Goal: Information Seeking & Learning: Learn about a topic

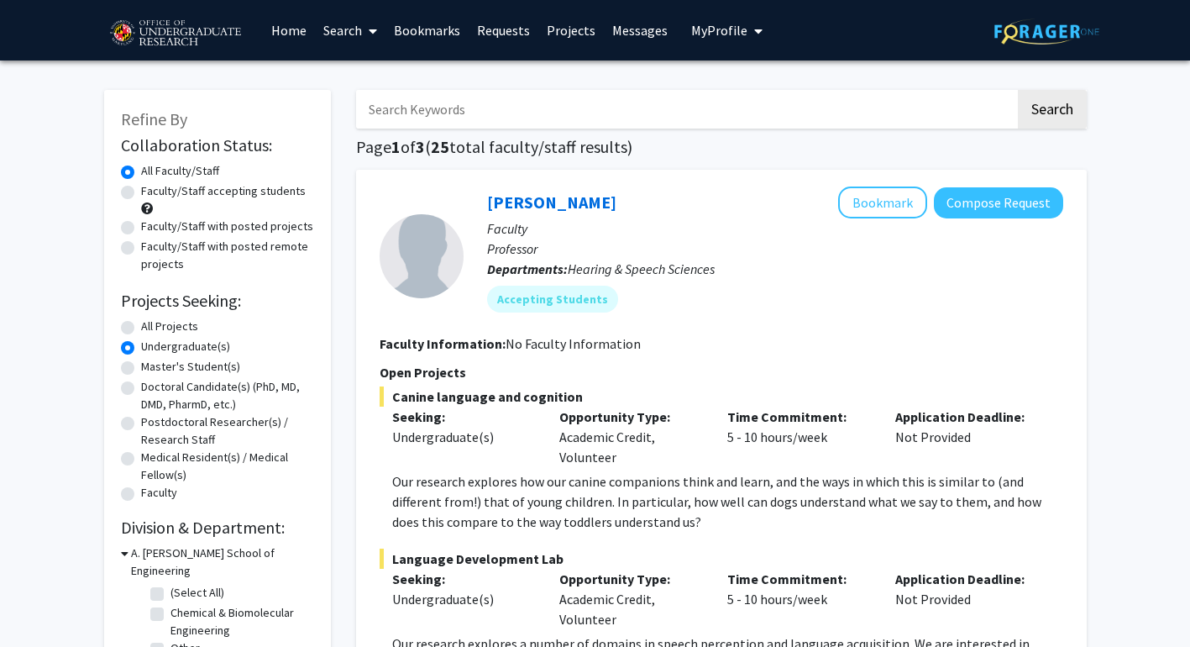
scroll to position [2163, 0]
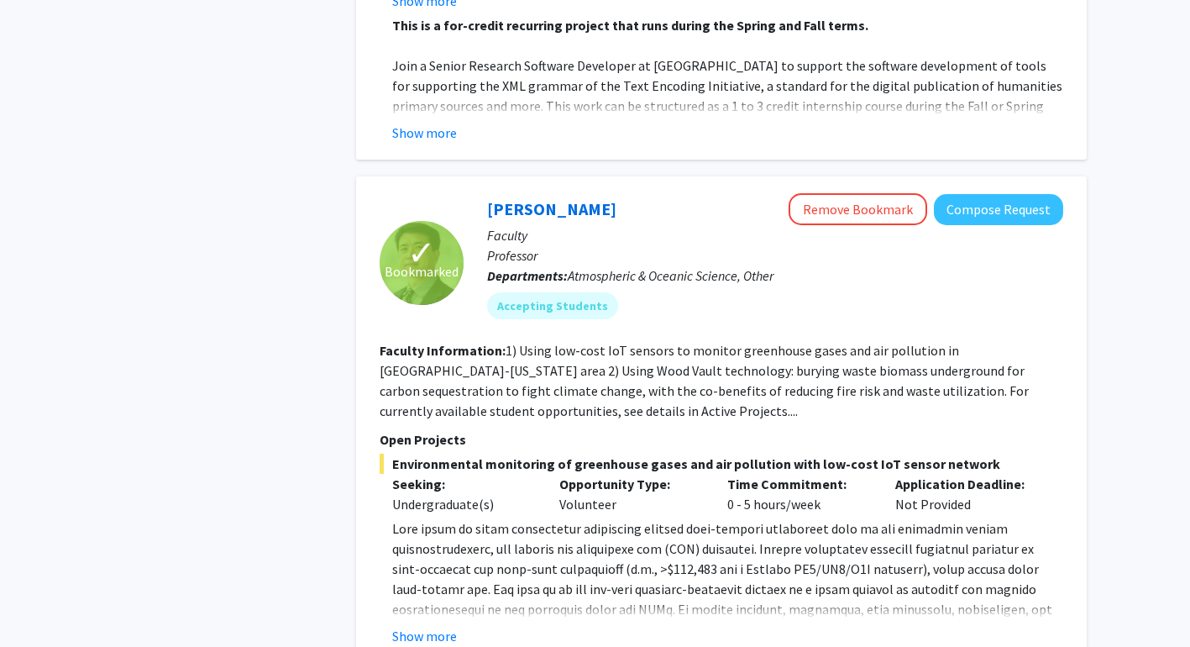
click at [467, 212] on div "Ning Zeng Remove Bookmark Compose Request Faculty Professor Departments: Atmosp…" at bounding box center [764, 262] width 600 height 139
click at [439, 261] on span "Bookmarked" at bounding box center [422, 271] width 74 height 20
click at [961, 194] on button "Compose Request" at bounding box center [998, 209] width 129 height 31
click at [881, 265] on p "Departments: Atmospheric & Oceanic Science, Other" at bounding box center [775, 275] width 576 height 20
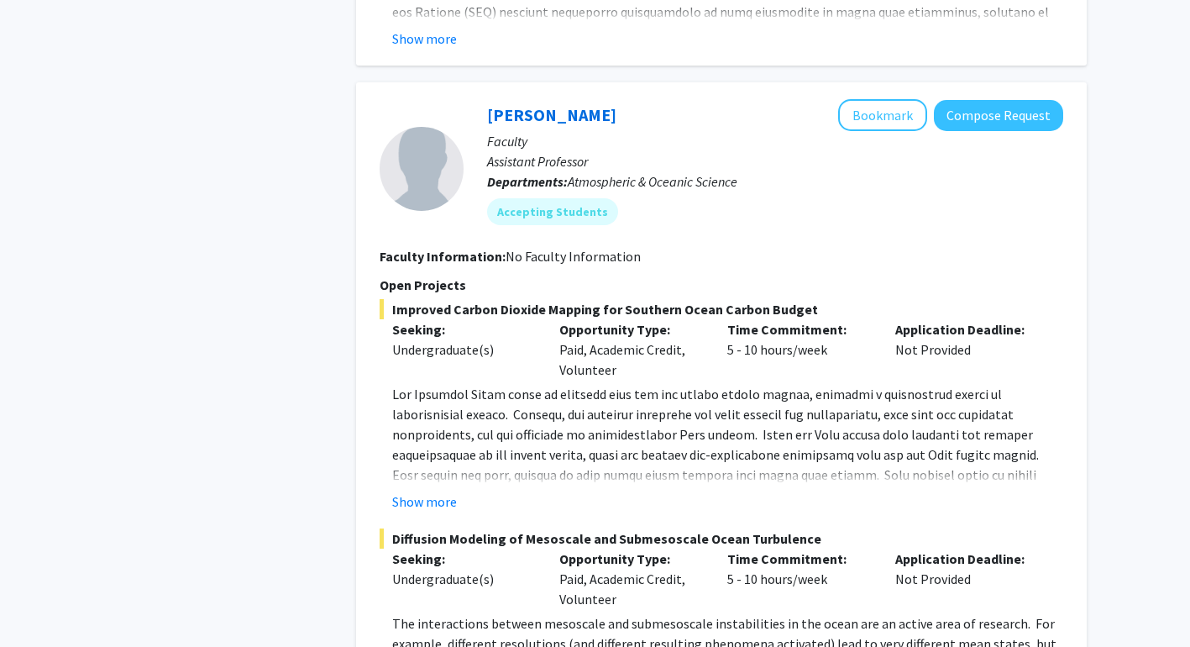
scroll to position [2971, 0]
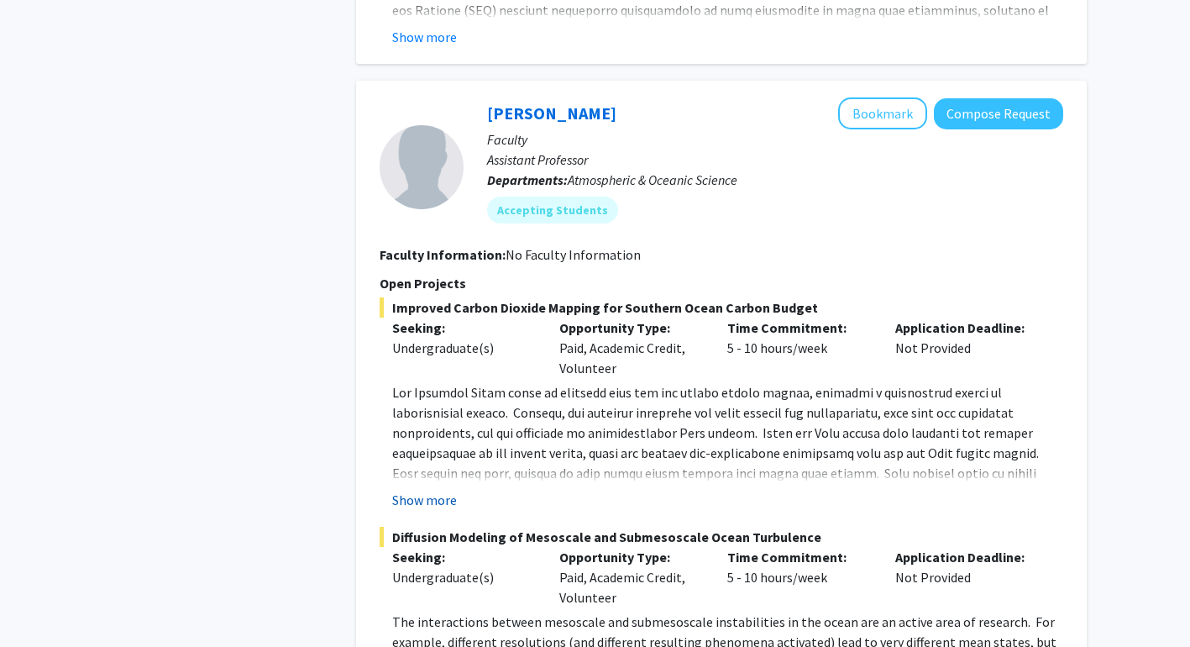
click at [440, 490] on button "Show more" at bounding box center [424, 500] width 65 height 20
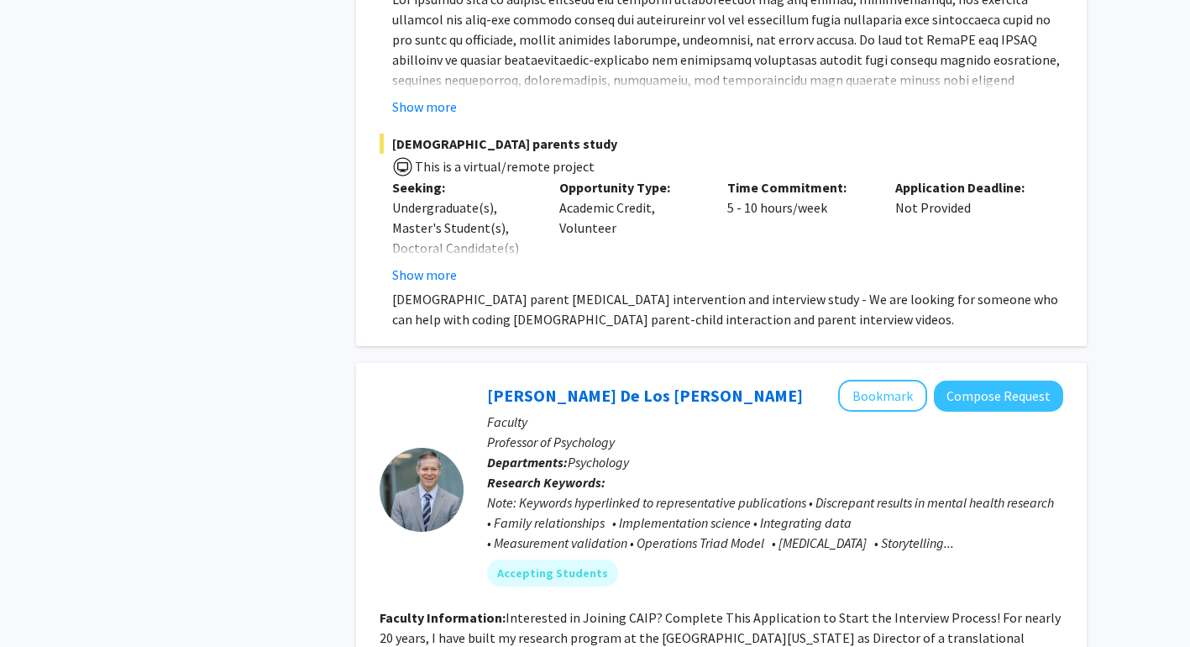
scroll to position [7952, 0]
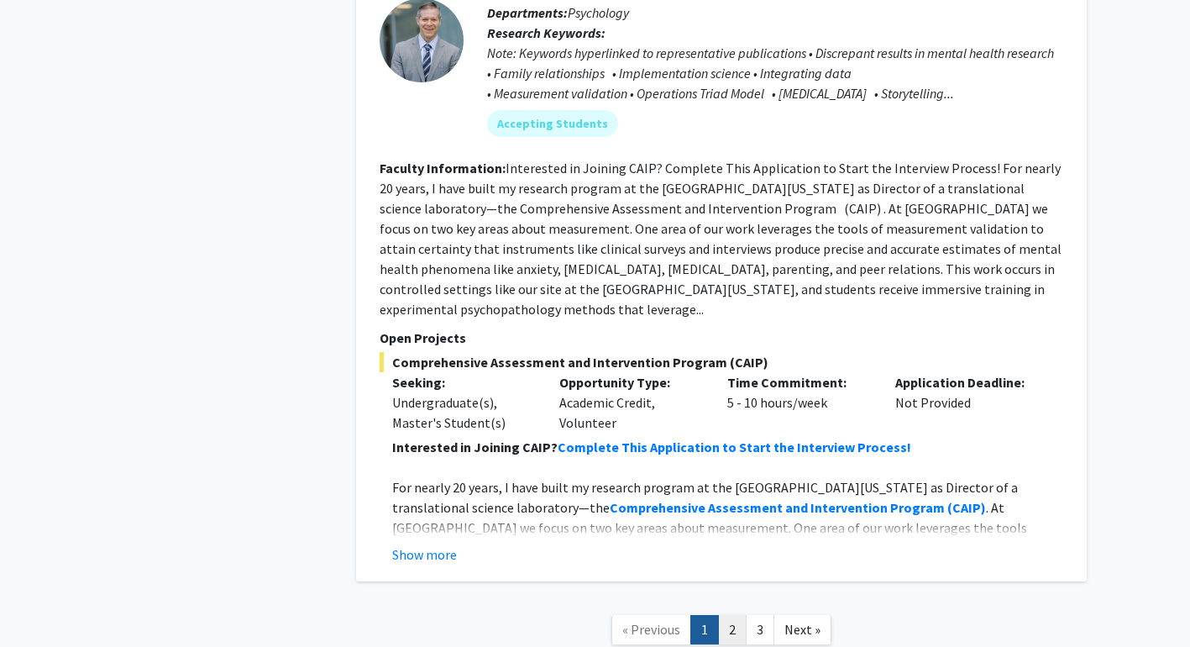
click at [730, 615] on link "2" at bounding box center [732, 629] width 29 height 29
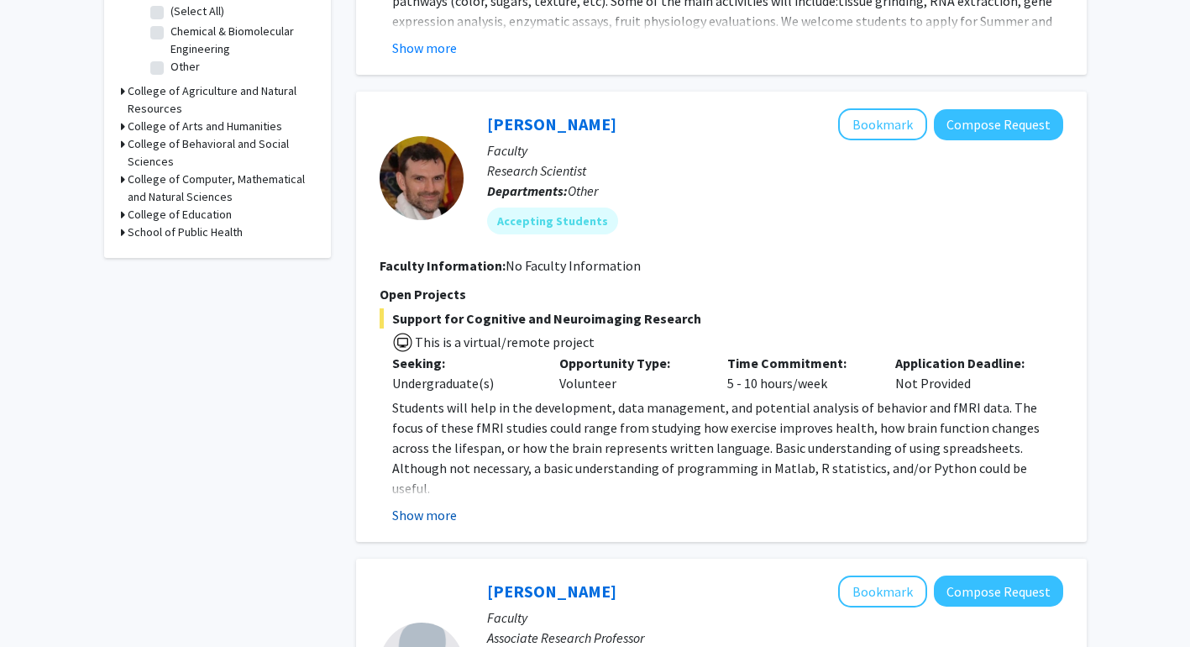
scroll to position [585, 0]
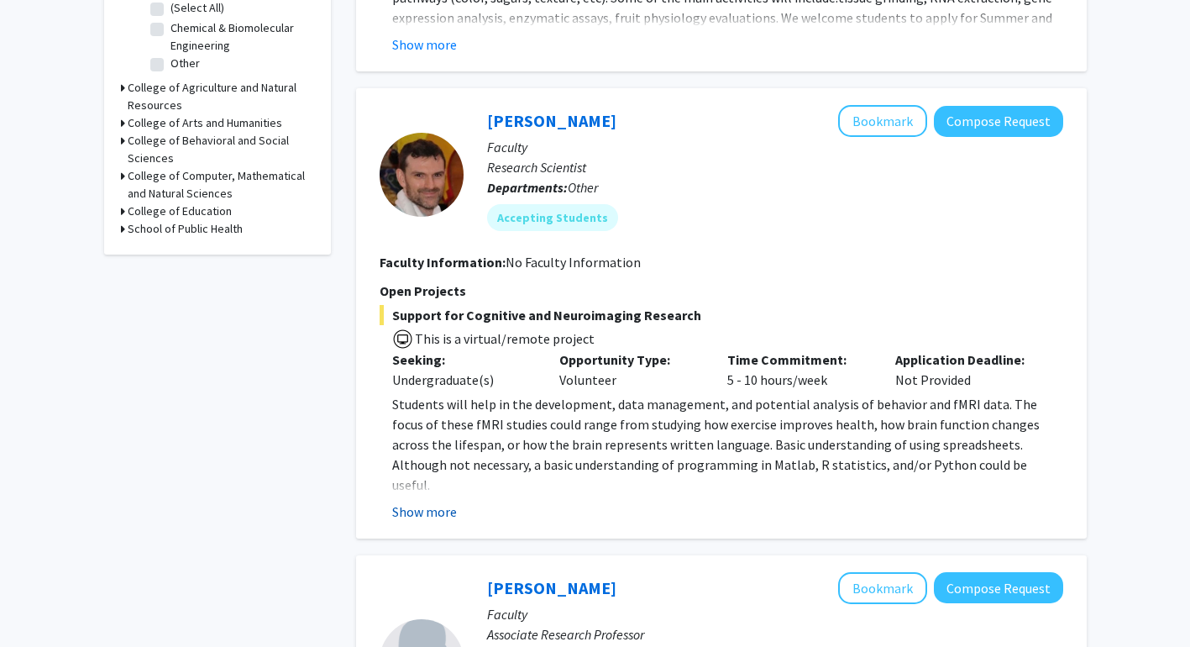
click at [435, 511] on button "Show more" at bounding box center [424, 511] width 65 height 20
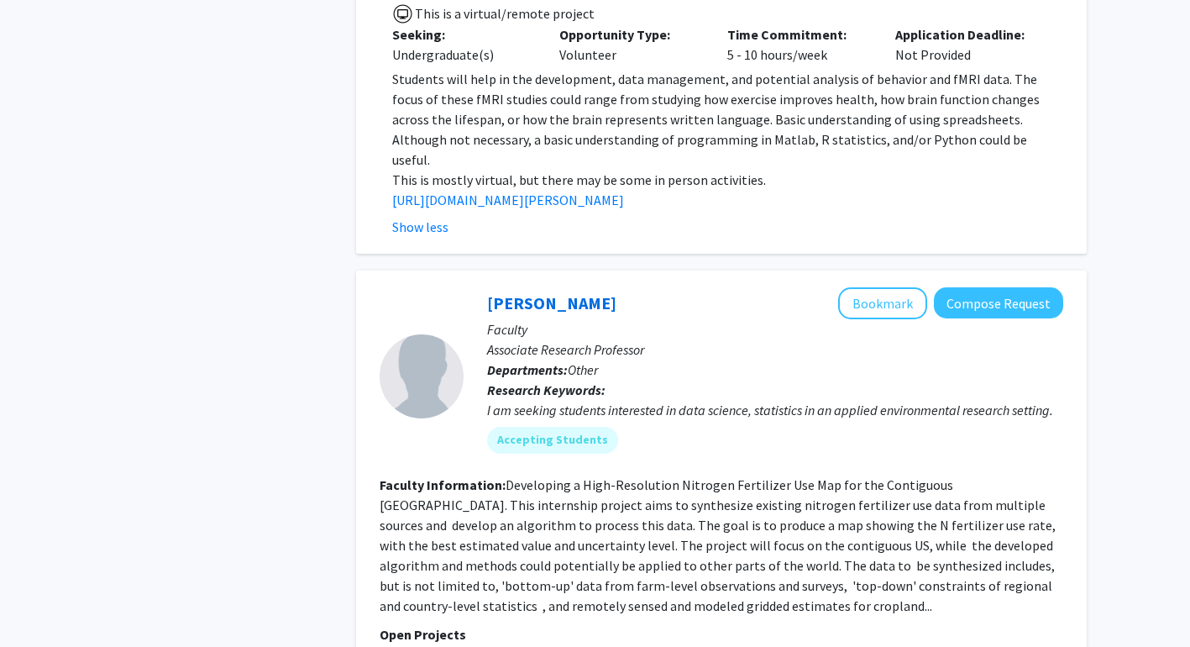
scroll to position [915, 0]
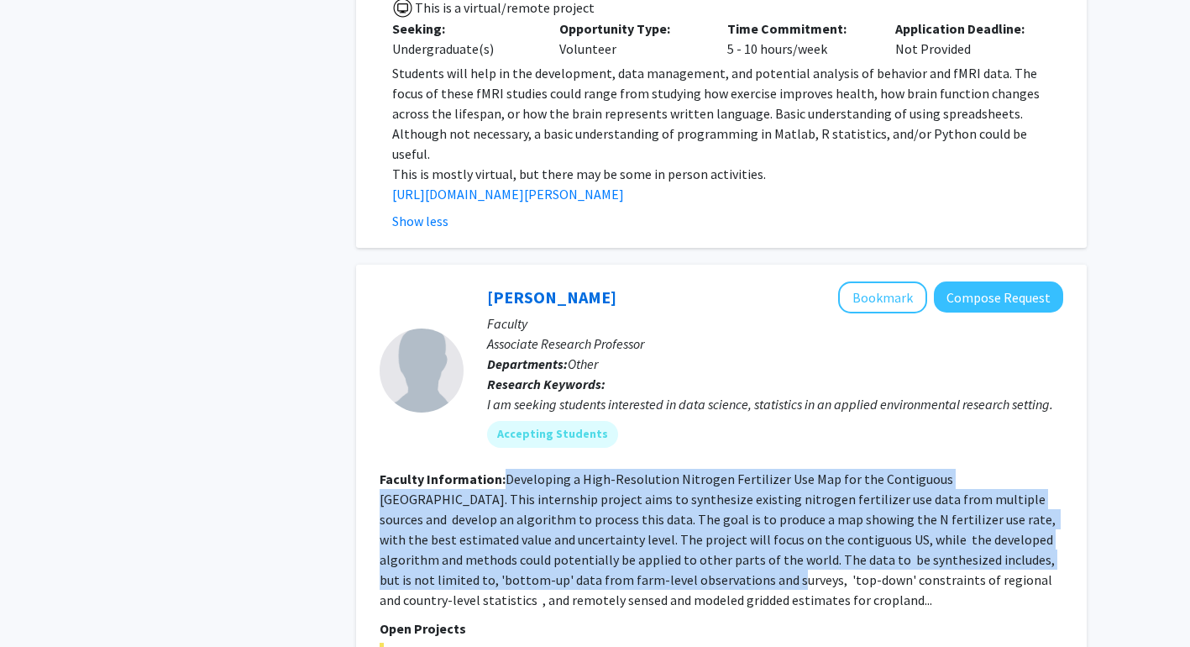
drag, startPoint x: 505, startPoint y: 455, endPoint x: 621, endPoint y: 565, distance: 159.8
click at [621, 564] on fg-read-more "Developing a High-Resolution Nitrogen Fertilizer Use Map for the Contiguous [GE…" at bounding box center [719, 539] width 679 height 138
click at [621, 565] on fg-read-more "Developing a High-Resolution Nitrogen Fertilizer Use Map for the Contiguous [GE…" at bounding box center [719, 539] width 679 height 138
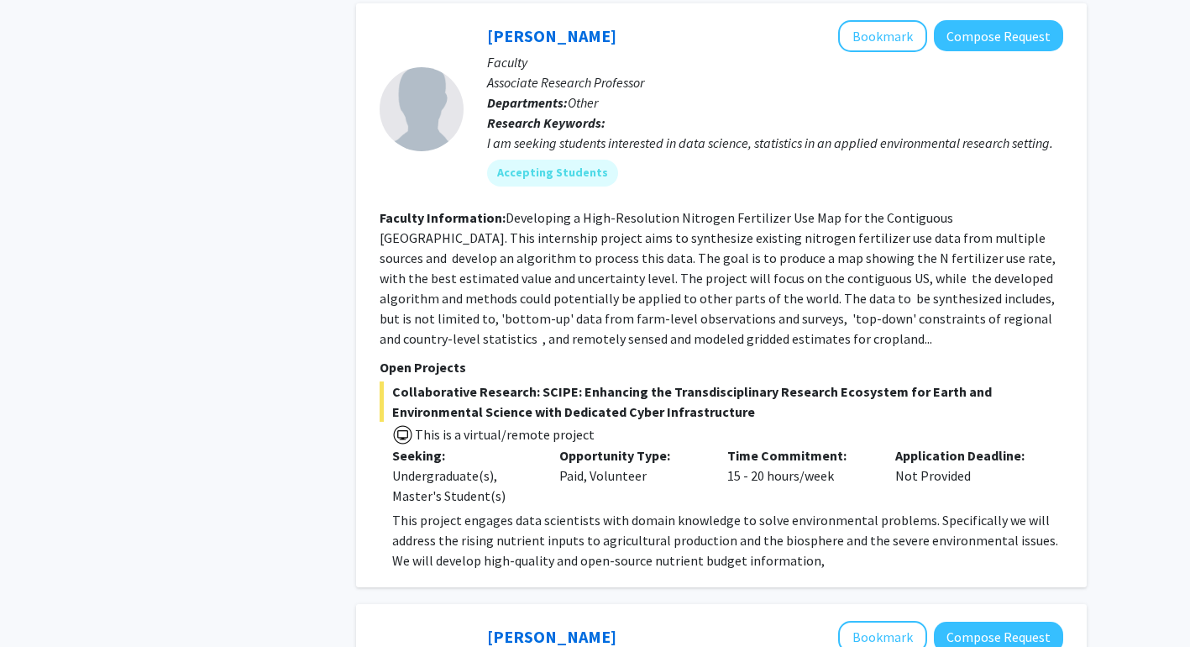
scroll to position [1179, 0]
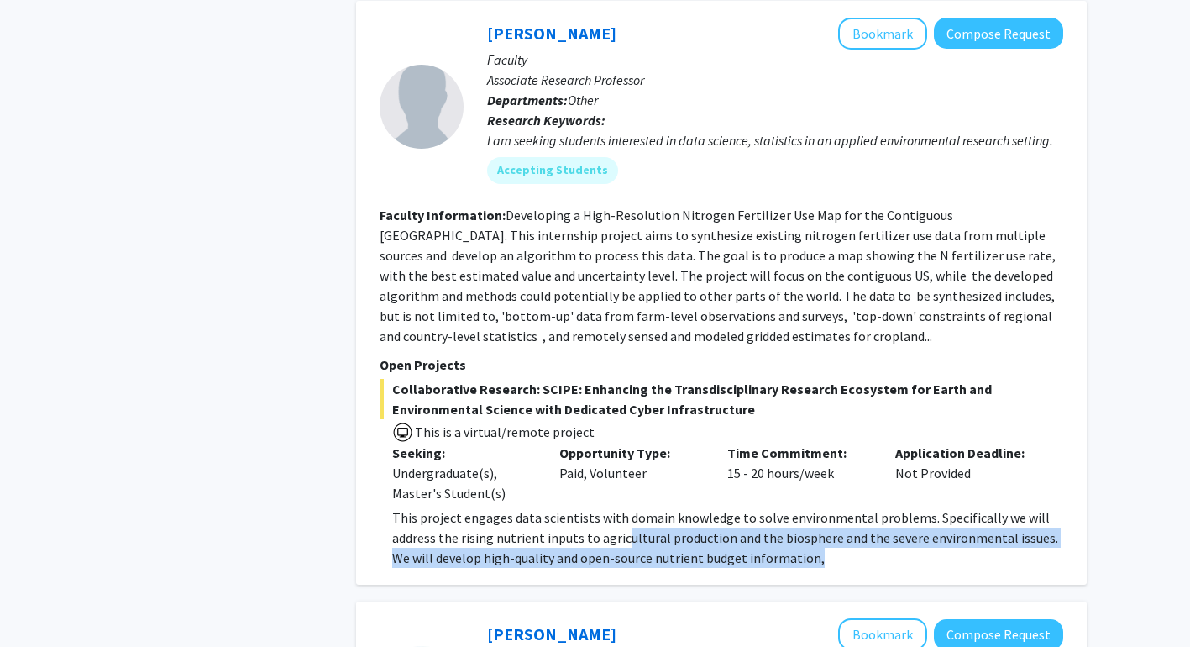
drag, startPoint x: 620, startPoint y: 518, endPoint x: 731, endPoint y: 548, distance: 114.7
click at [732, 548] on div "[PERSON_NAME] Bookmark Compose Request Faculty Associate Research Professor Dep…" at bounding box center [721, 293] width 731 height 585
click at [731, 548] on p "This project engages data scientists with domain knowledge to solve environment…" at bounding box center [727, 537] width 671 height 60
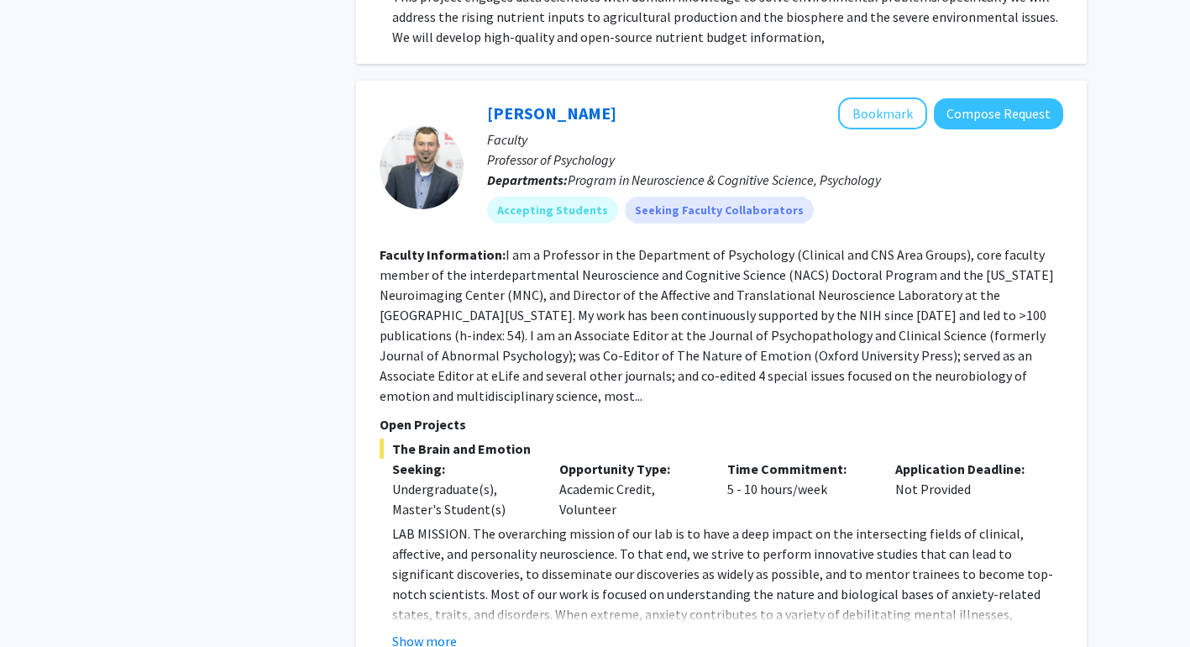
scroll to position [1702, 0]
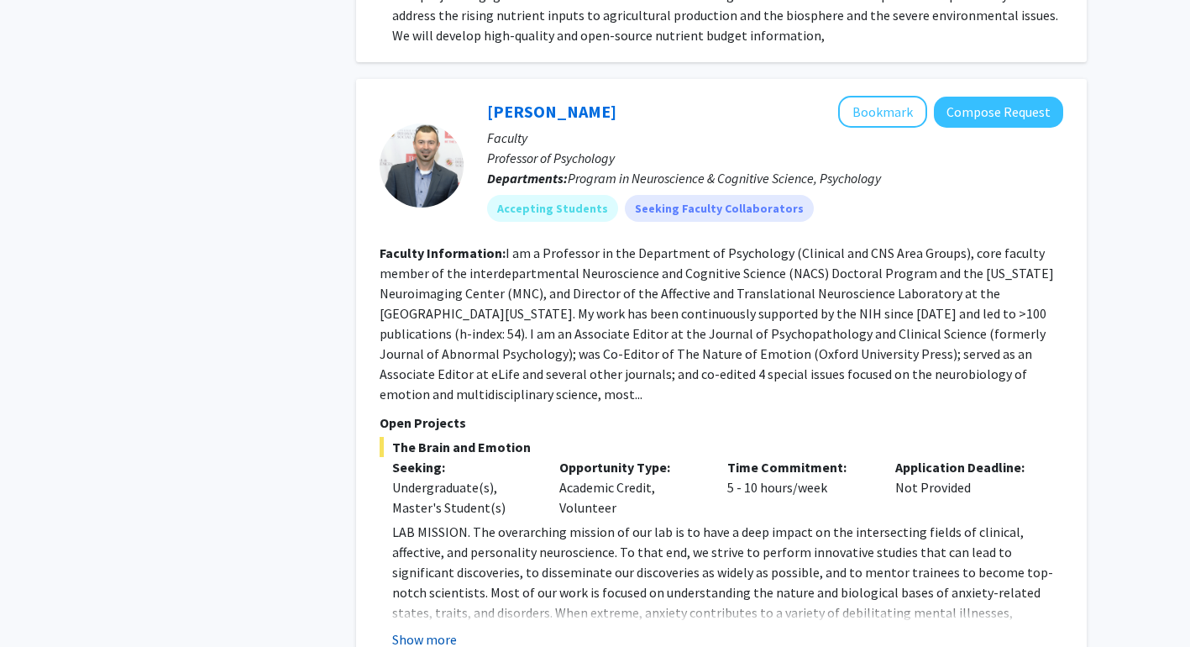
click at [428, 629] on button "Show more" at bounding box center [424, 639] width 65 height 20
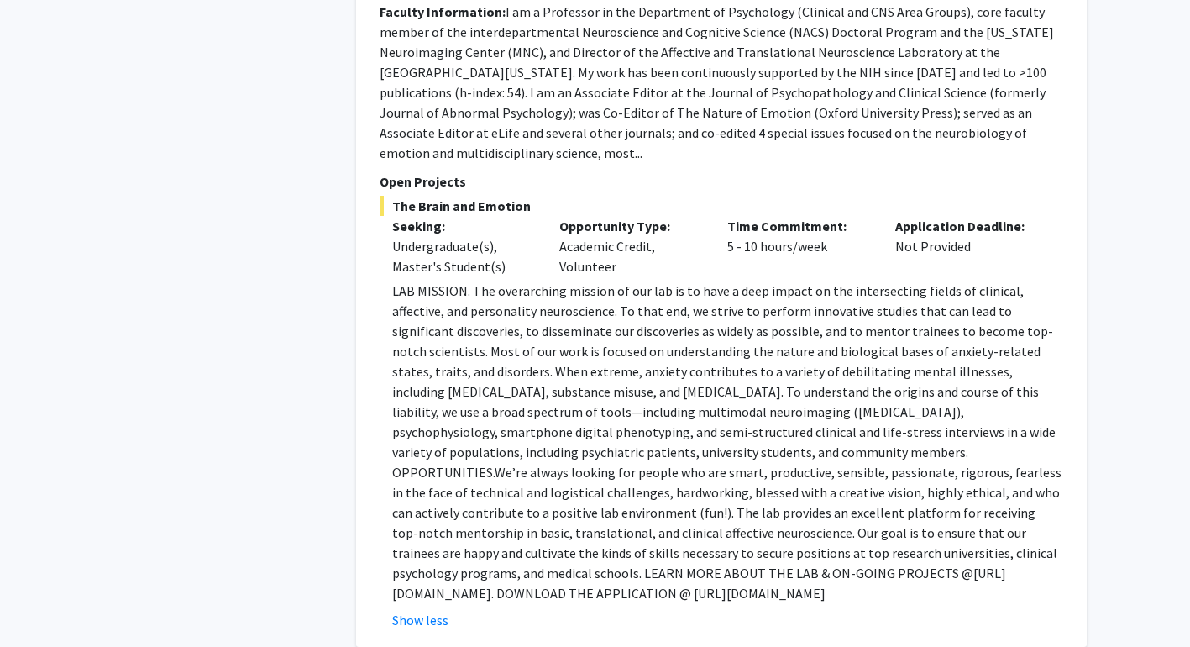
scroll to position [1944, 0]
drag, startPoint x: 569, startPoint y: 401, endPoint x: 590, endPoint y: 402, distance: 21.9
click at [590, 402] on p "LAB MISSION. The overarching mission of our lab is to have a deep impact on the…" at bounding box center [727, 441] width 671 height 323
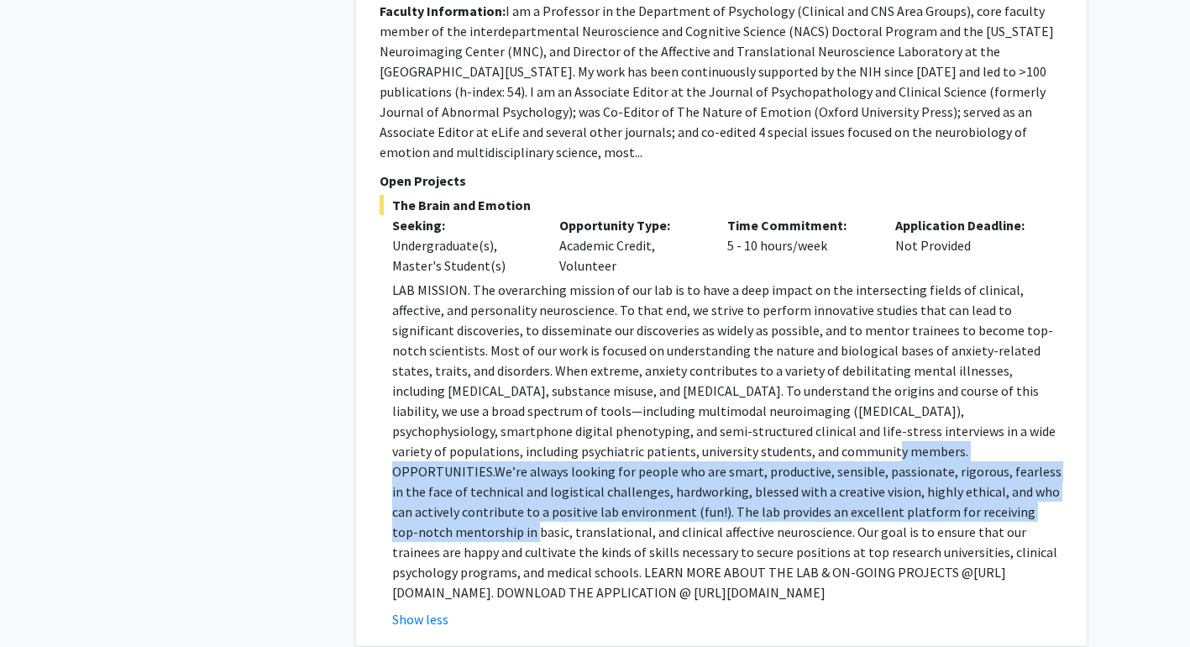
drag, startPoint x: 589, startPoint y: 415, endPoint x: 648, endPoint y: 480, distance: 88.0
click at [654, 480] on p "LAB MISSION. The overarching mission of our lab is to have a deep impact on the…" at bounding box center [727, 441] width 671 height 323
click at [648, 480] on p "LAB MISSION. The overarching mission of our lab is to have a deep impact on the…" at bounding box center [727, 441] width 671 height 323
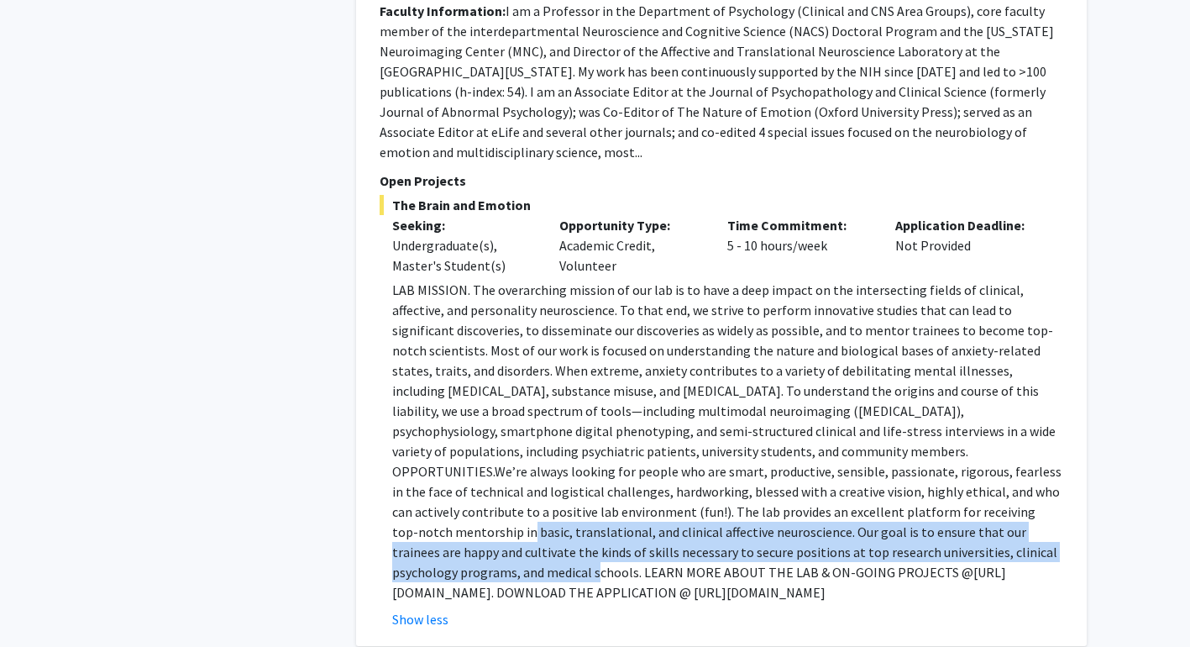
drag, startPoint x: 648, startPoint y: 476, endPoint x: 708, endPoint y: 504, distance: 65.8
click at [708, 504] on span "We’re always looking for people who are smart, productive, sensible, passionate…" at bounding box center [726, 522] width 669 height 118
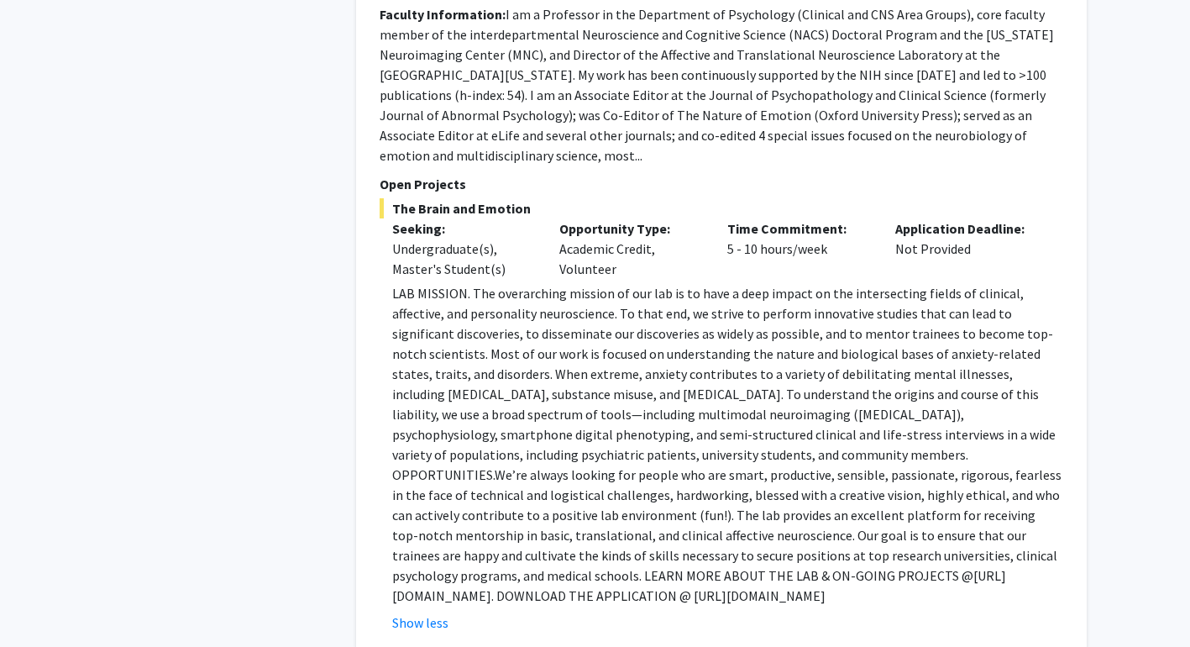
scroll to position [1738, 0]
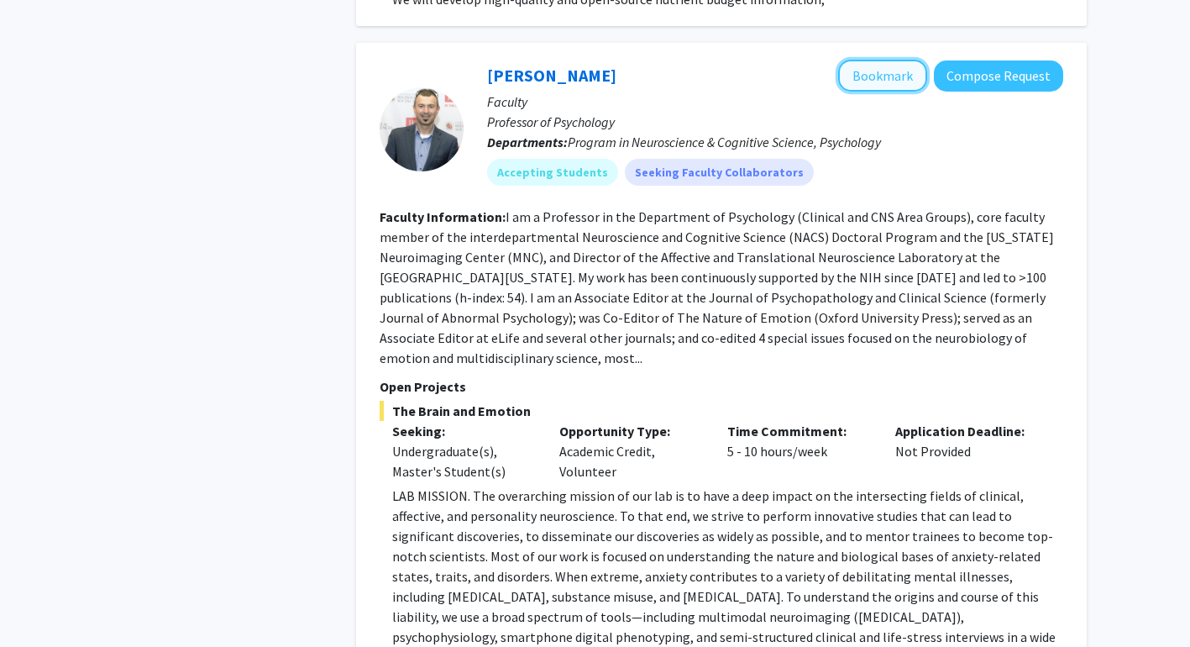
click at [876, 60] on button "Bookmark" at bounding box center [882, 76] width 89 height 32
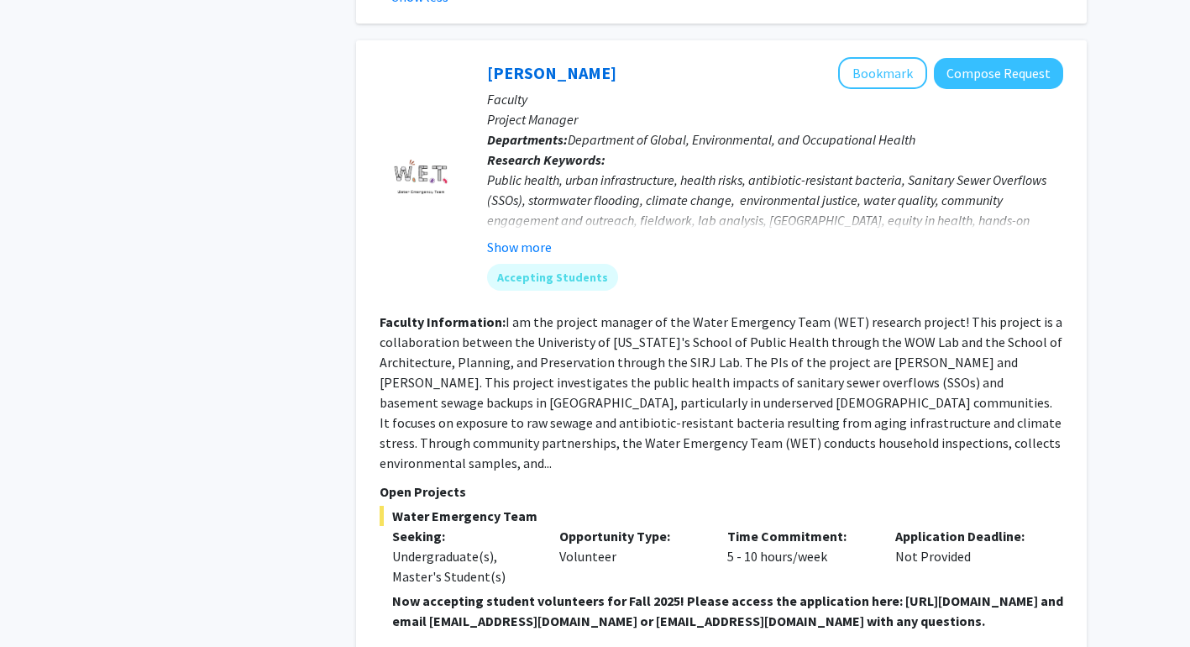
scroll to position [2568, 0]
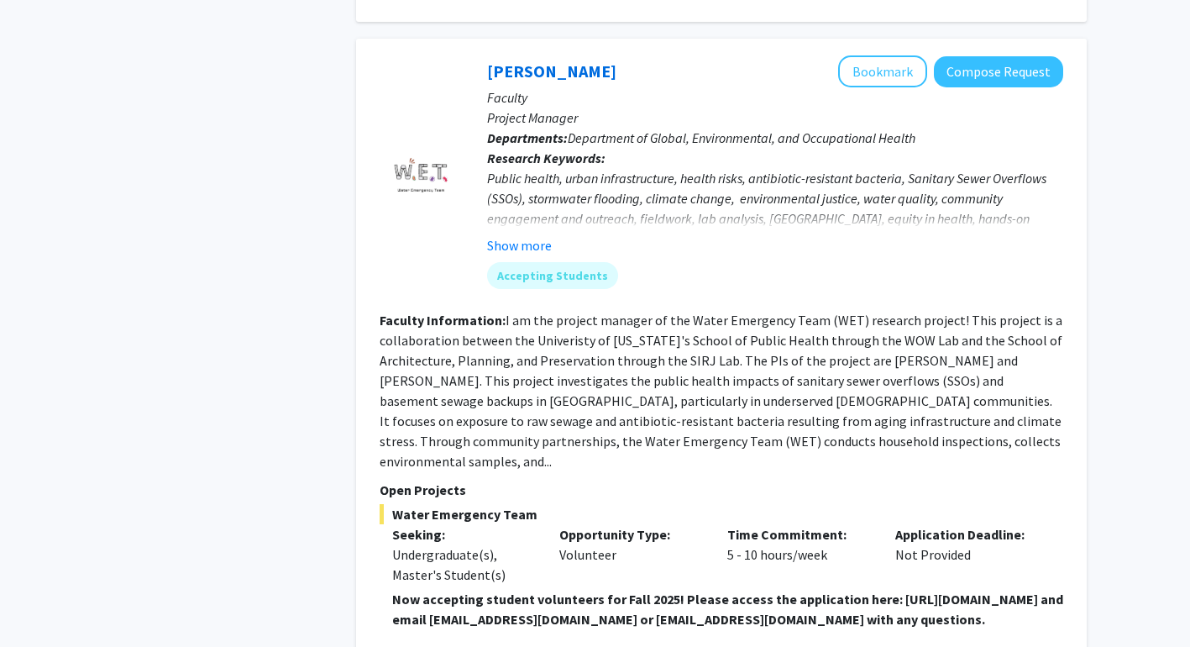
drag, startPoint x: 530, startPoint y: 380, endPoint x: 629, endPoint y: 419, distance: 106.7
click at [632, 419] on section "Faculty Information: I am the project manager of the Water Emergency Team (WET)…" at bounding box center [722, 390] width 684 height 161
click at [629, 419] on section "Faculty Information: I am the project manager of the Water Emergency Team (WET)…" at bounding box center [722, 390] width 684 height 161
click at [457, 421] on fg-read-more "I am the project manager of the Water Emergency Team (WET) research project! Th…" at bounding box center [721, 391] width 683 height 158
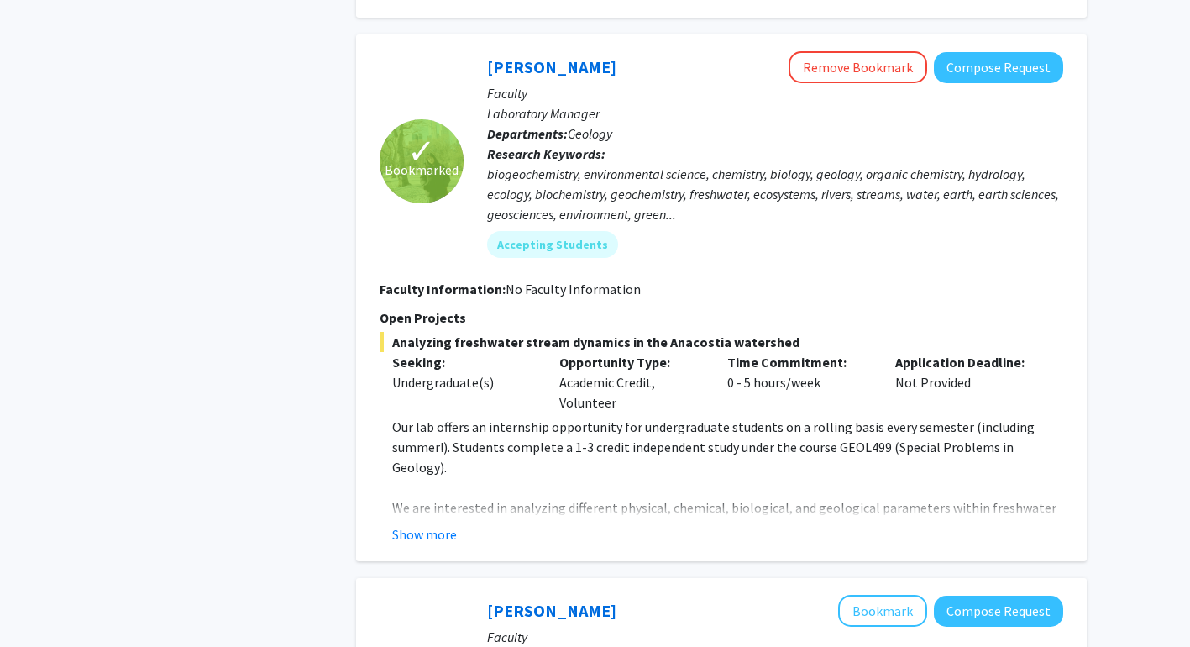
scroll to position [3290, 0]
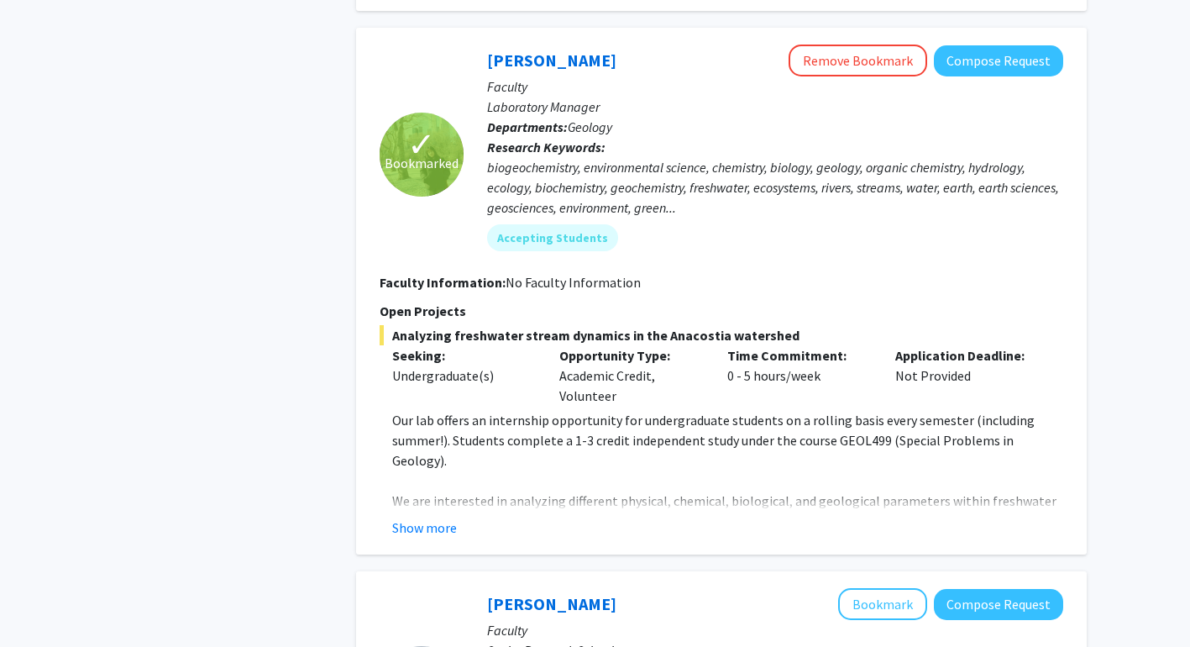
click at [416, 471] on fg-read-more "Our lab offers an internship opportunity for undergraduate students on a rollin…" at bounding box center [722, 474] width 684 height 128
click at [416, 517] on button "Show more" at bounding box center [424, 527] width 65 height 20
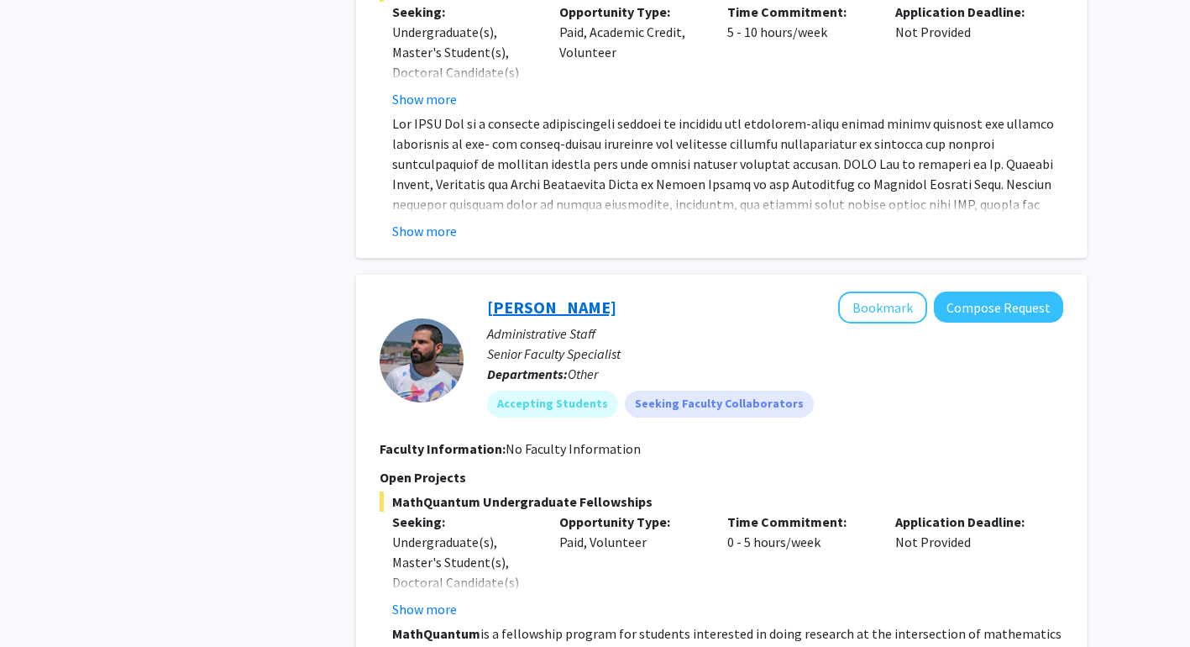
scroll to position [6085, 0]
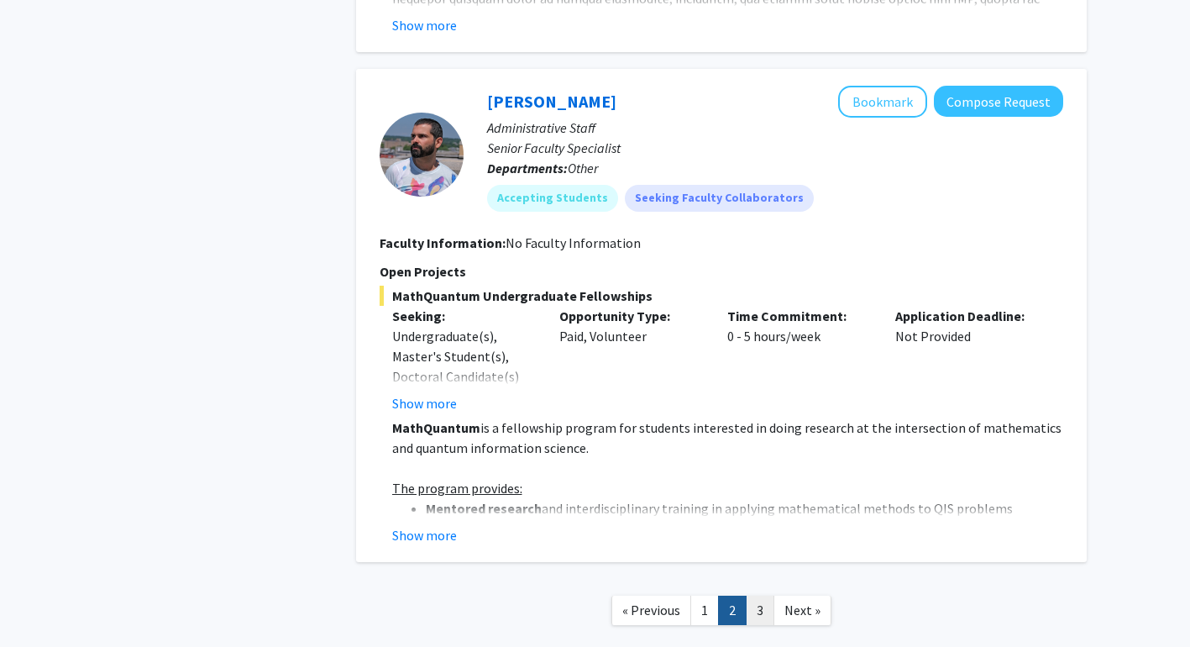
click at [753, 595] on link "3" at bounding box center [760, 609] width 29 height 29
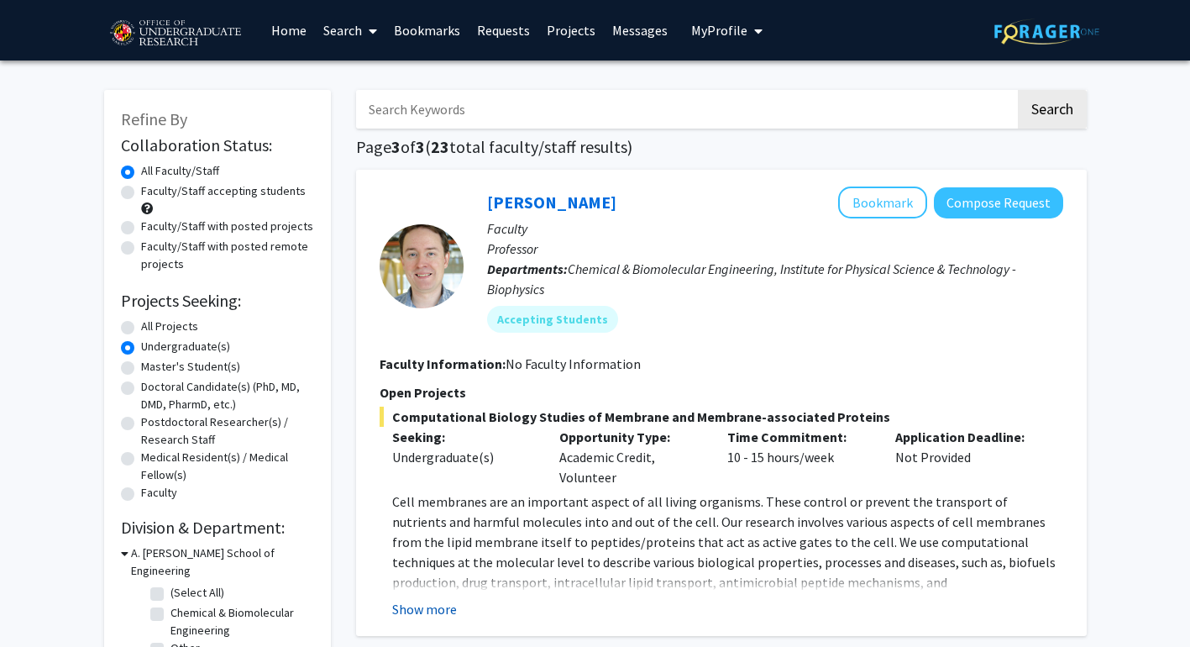
click at [438, 606] on button "Show more" at bounding box center [424, 609] width 65 height 20
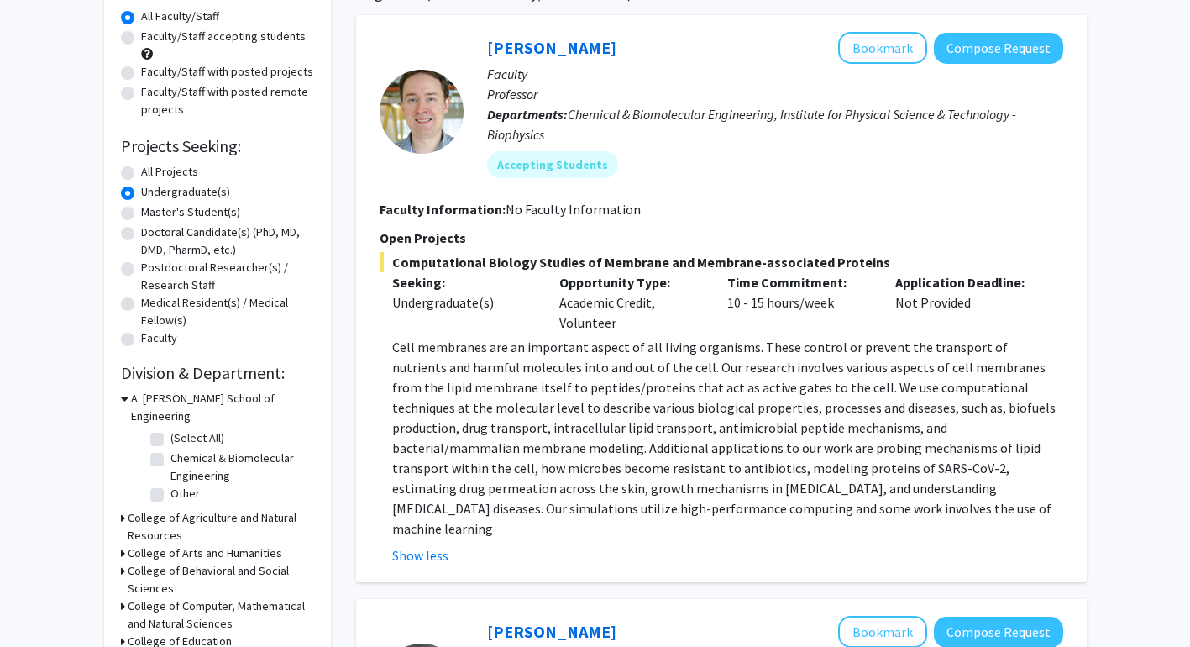
scroll to position [160, 0]
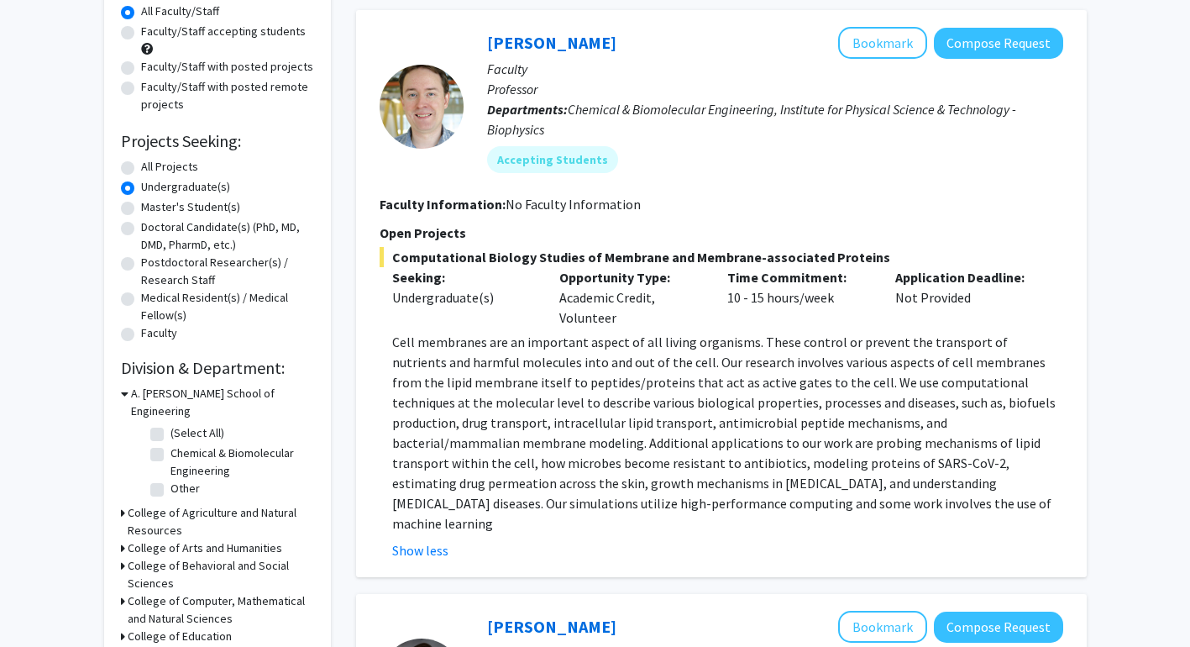
drag, startPoint x: 834, startPoint y: 504, endPoint x: 748, endPoint y: 344, distance: 181.5
click at [748, 344] on p "Cell membranes are an important aspect of all living organisms. These control o…" at bounding box center [727, 433] width 671 height 202
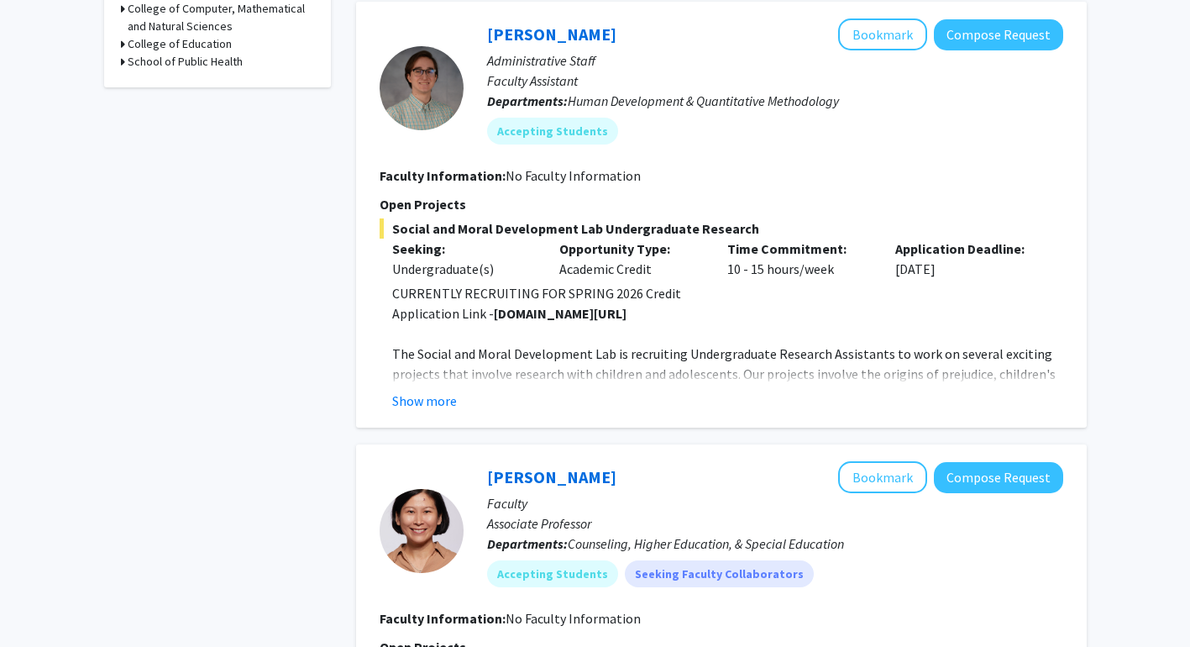
scroll to position [748, 0]
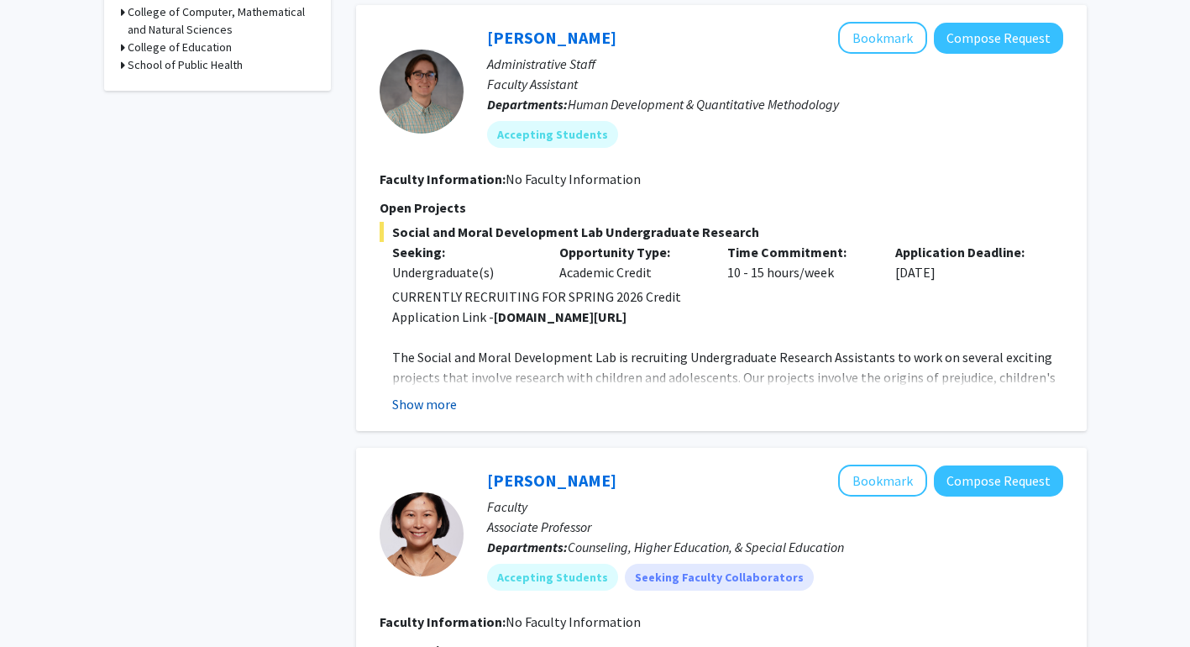
click at [435, 394] on button "Show more" at bounding box center [424, 404] width 65 height 20
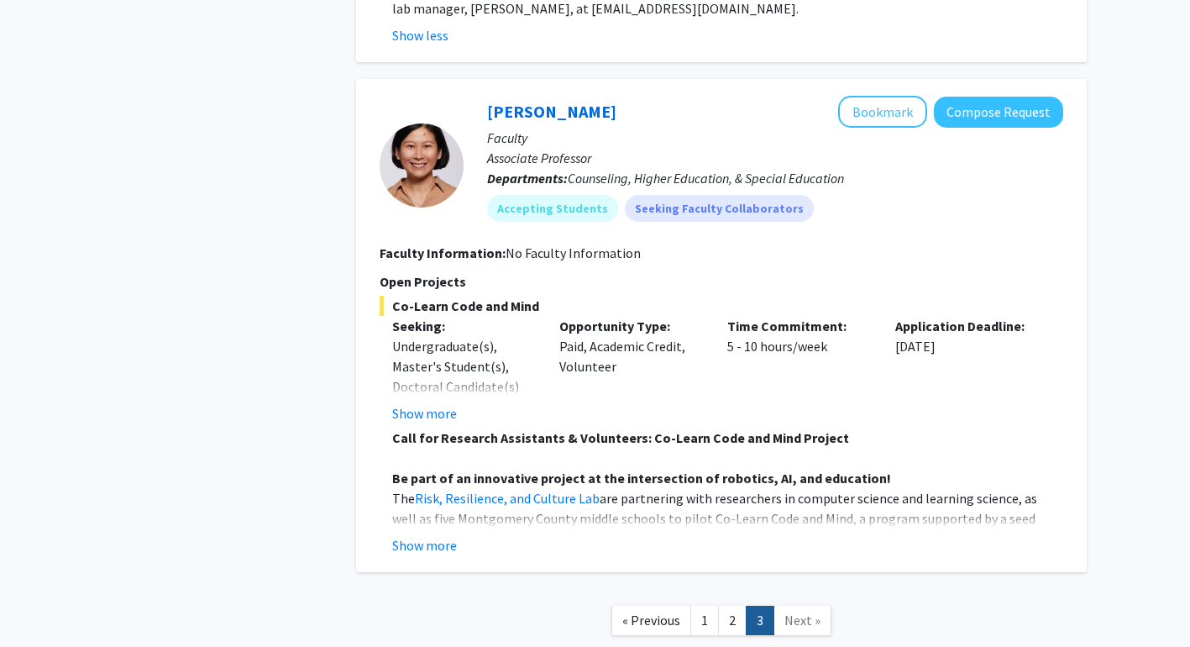
scroll to position [1304, 0]
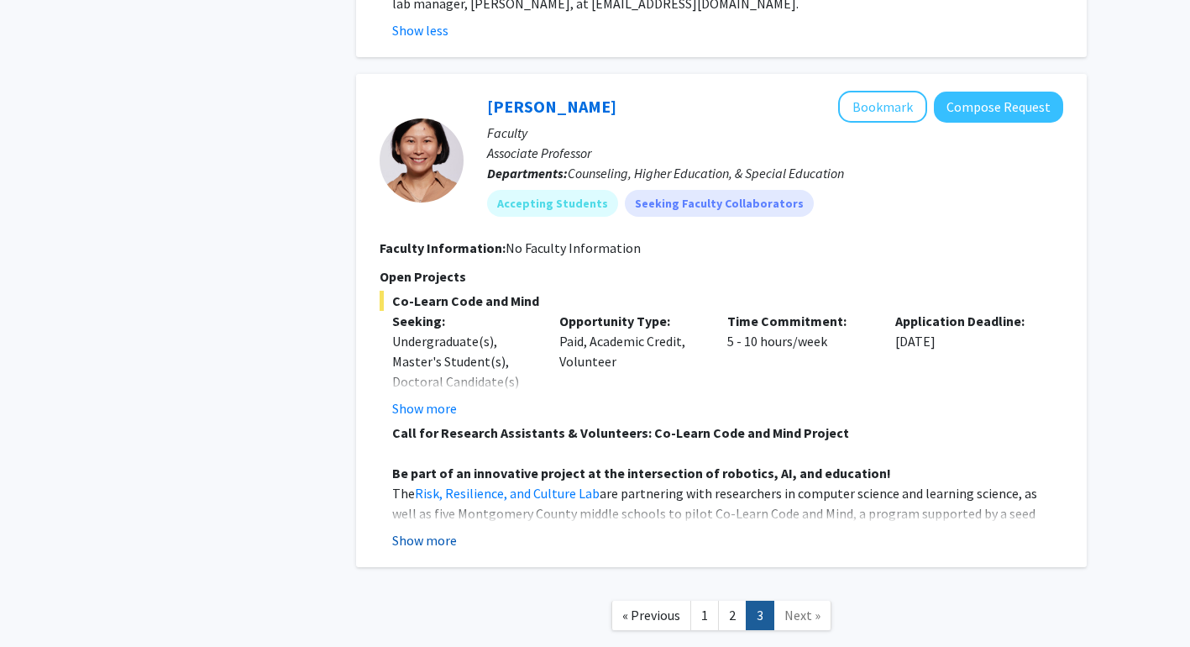
click at [415, 530] on button "Show more" at bounding box center [424, 540] width 65 height 20
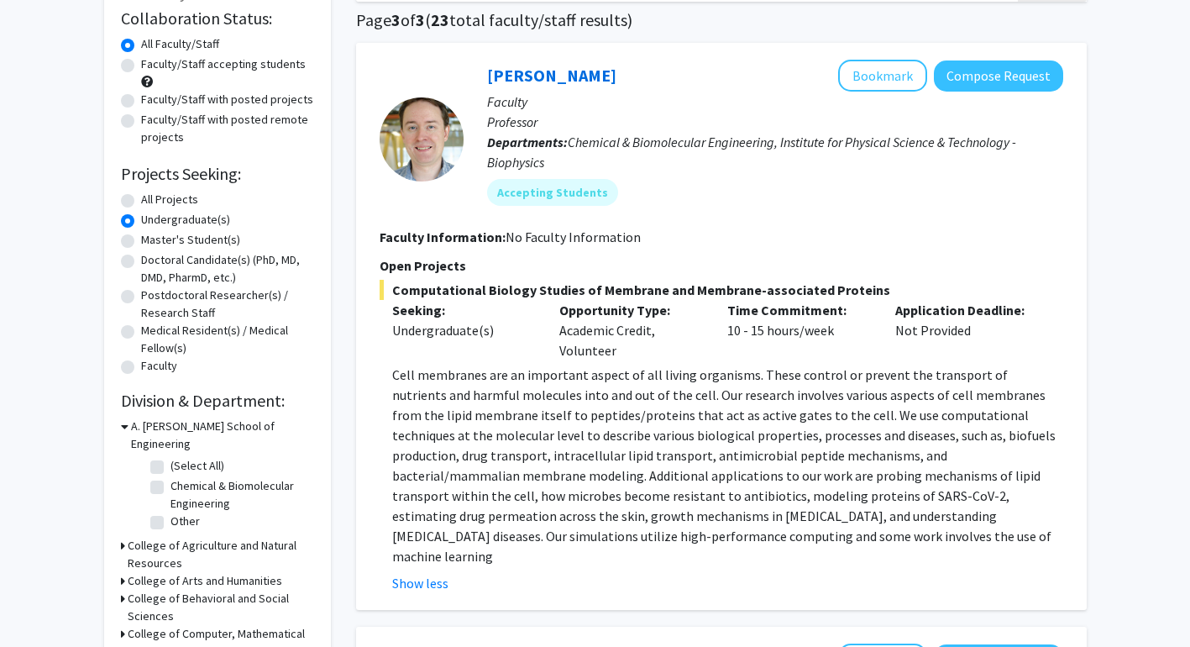
scroll to position [0, 0]
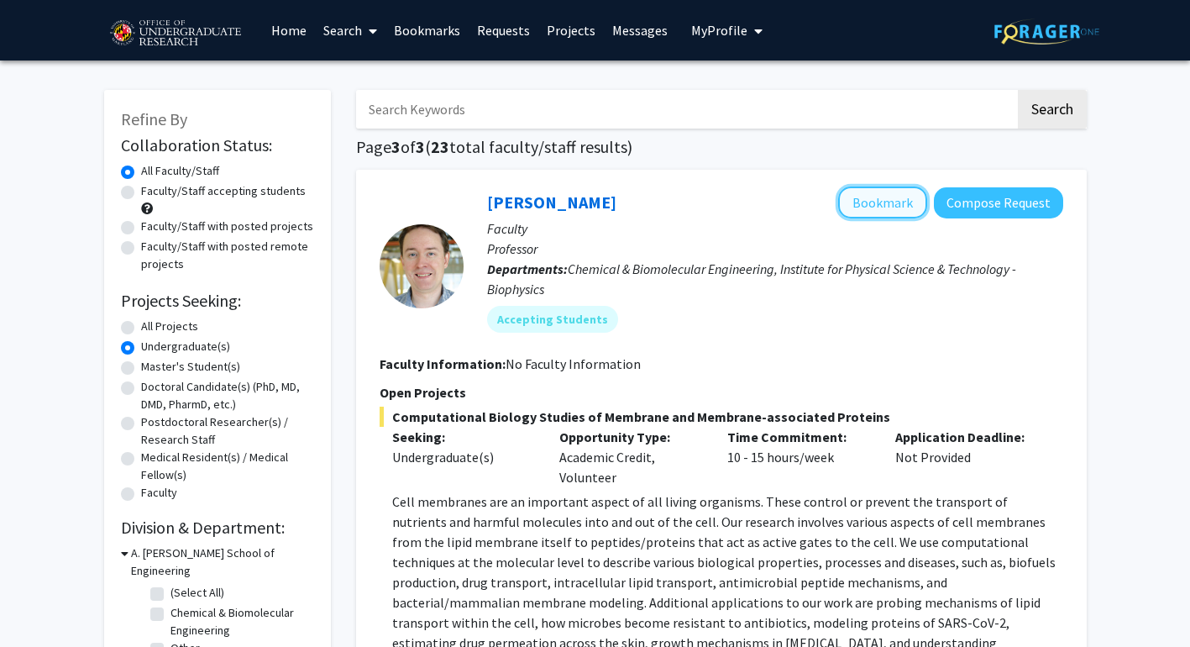
click at [891, 199] on button "Bookmark" at bounding box center [882, 202] width 89 height 32
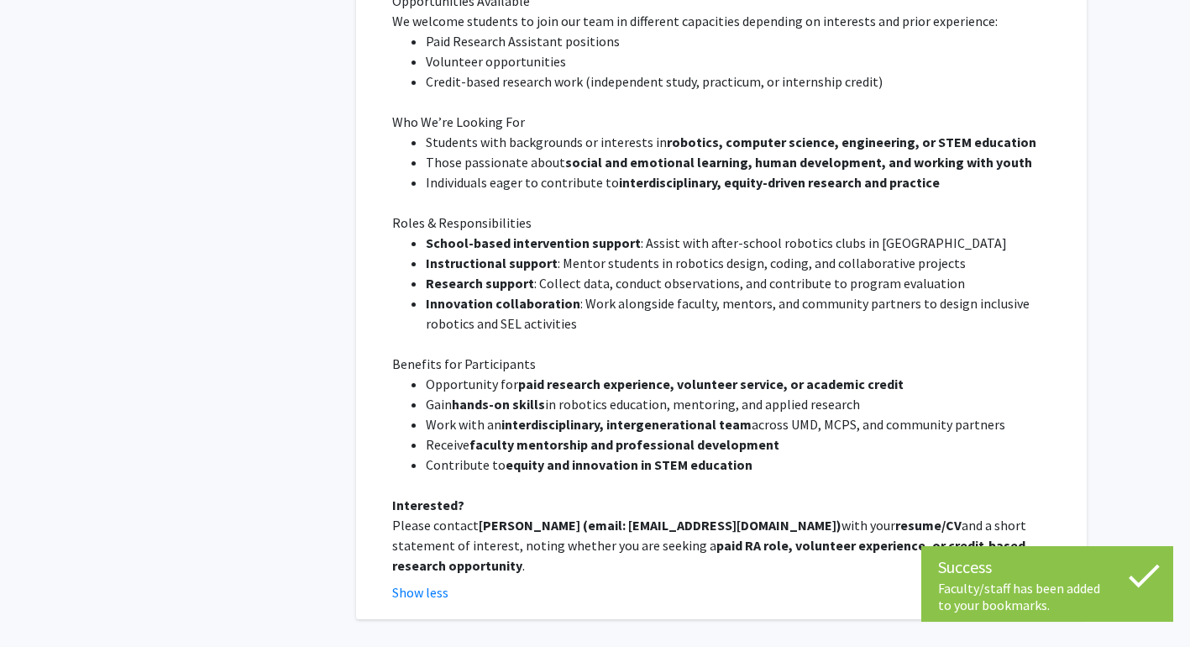
scroll to position [2095, 0]
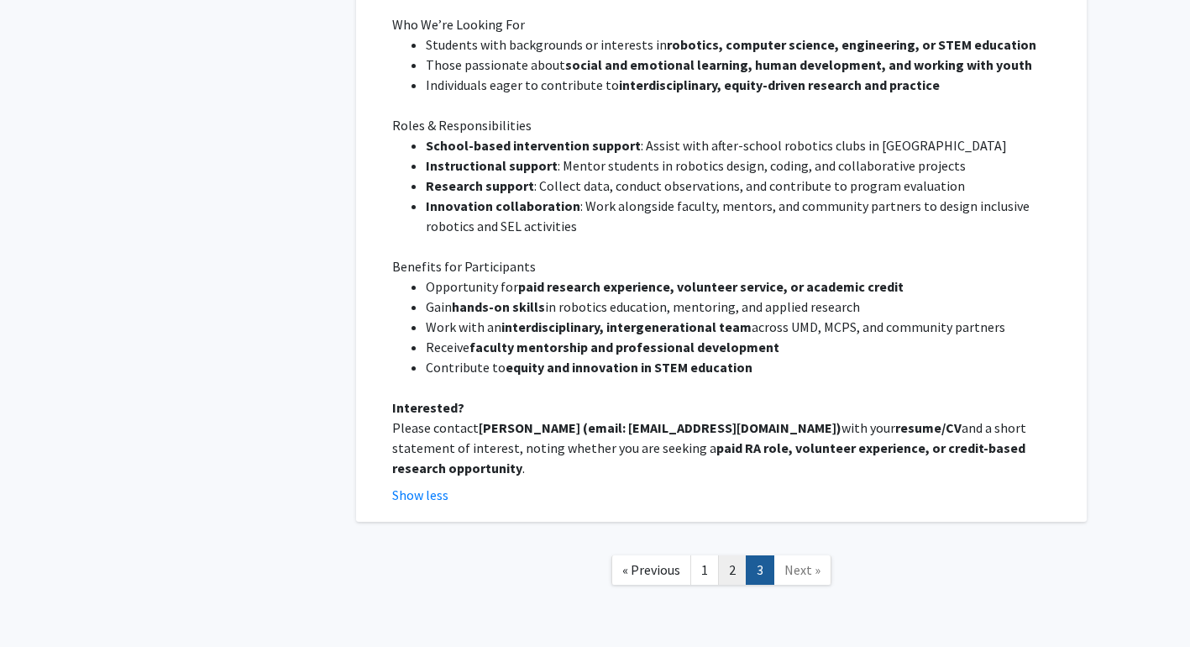
click at [722, 555] on link "2" at bounding box center [732, 569] width 29 height 29
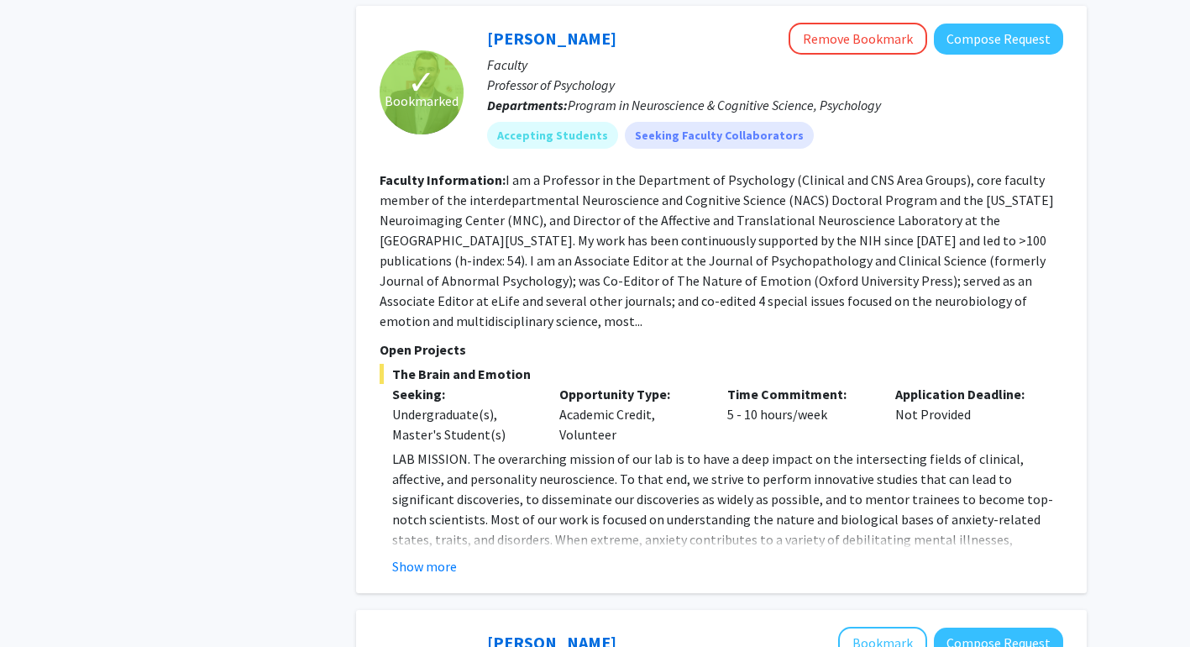
scroll to position [1833, 0]
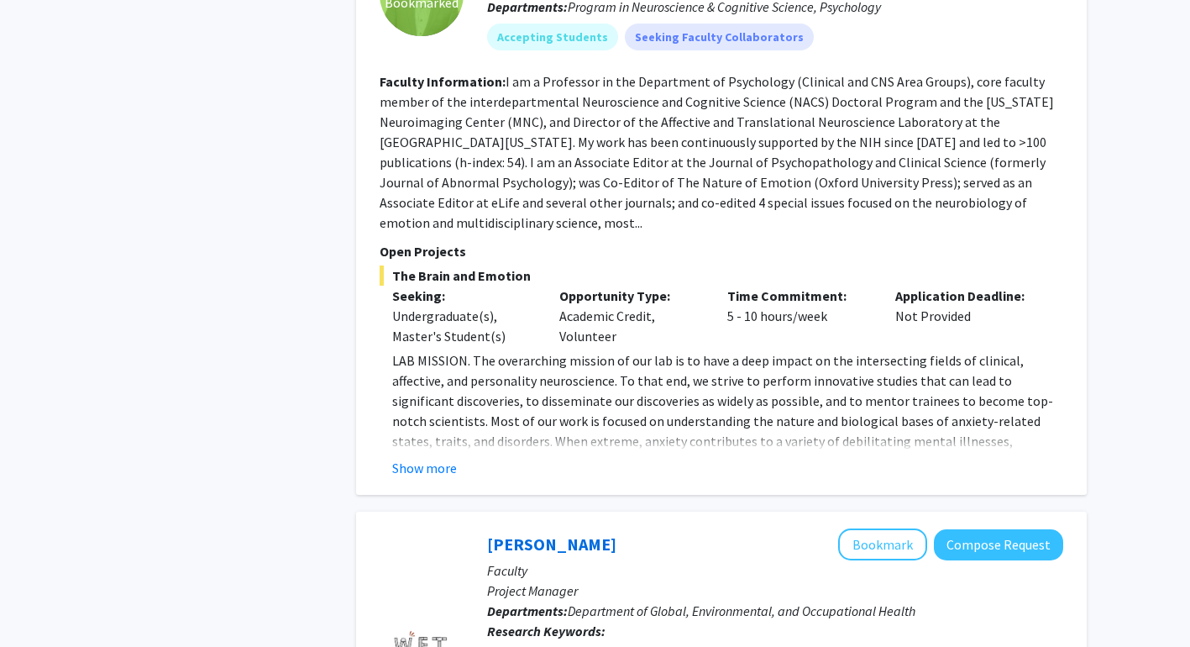
click at [443, 428] on p "LAB MISSION. The overarching mission of our lab is to have a deep impact on the…" at bounding box center [727, 511] width 671 height 323
click at [443, 458] on button "Show more" at bounding box center [424, 468] width 65 height 20
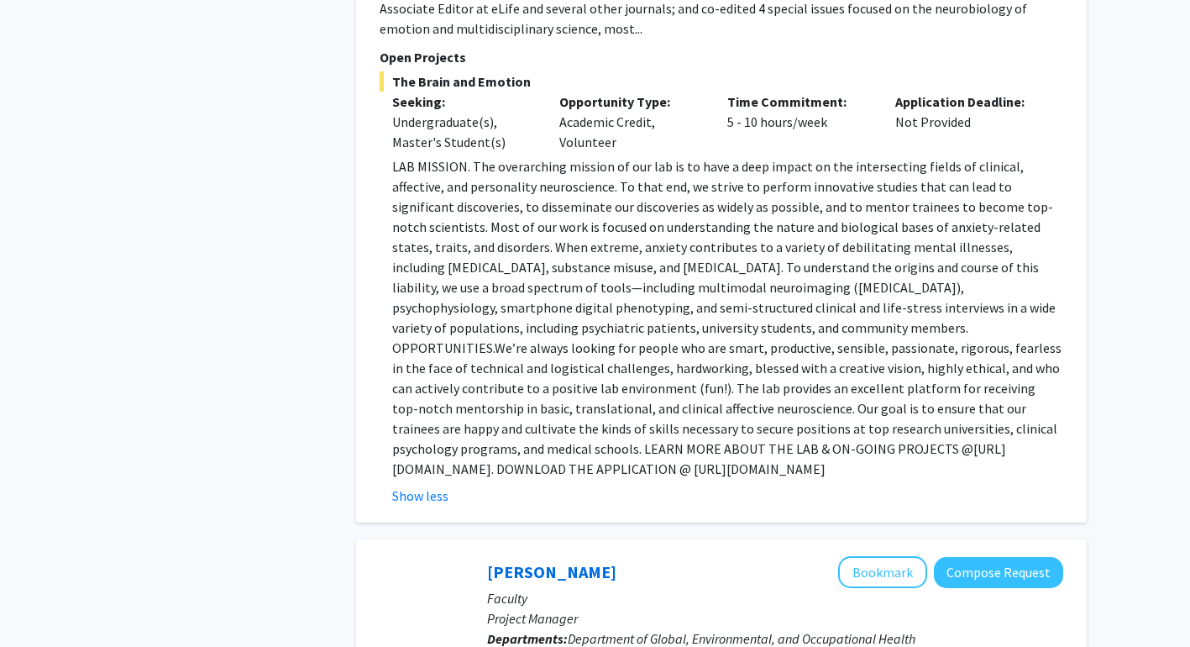
scroll to position [2033, 0]
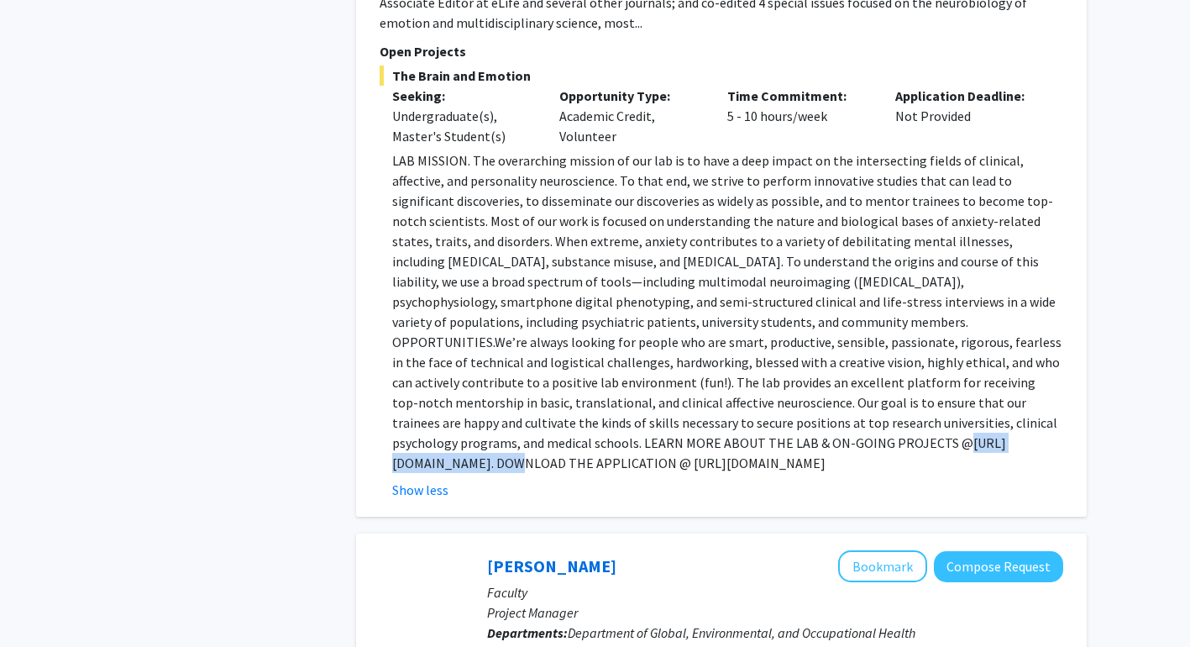
drag, startPoint x: 408, startPoint y: 422, endPoint x: 544, endPoint y: 426, distance: 136.1
click at [544, 426] on p "LAB MISSION. The overarching mission of our lab is to have a deep impact on the…" at bounding box center [727, 311] width 671 height 323
copy p "[URL][DOMAIN_NAME]"
drag, startPoint x: 393, startPoint y: 448, endPoint x: 761, endPoint y: 443, distance: 367.9
click at [761, 443] on p "LAB MISSION. The overarching mission of our lab is to have a deep impact on the…" at bounding box center [727, 311] width 671 height 323
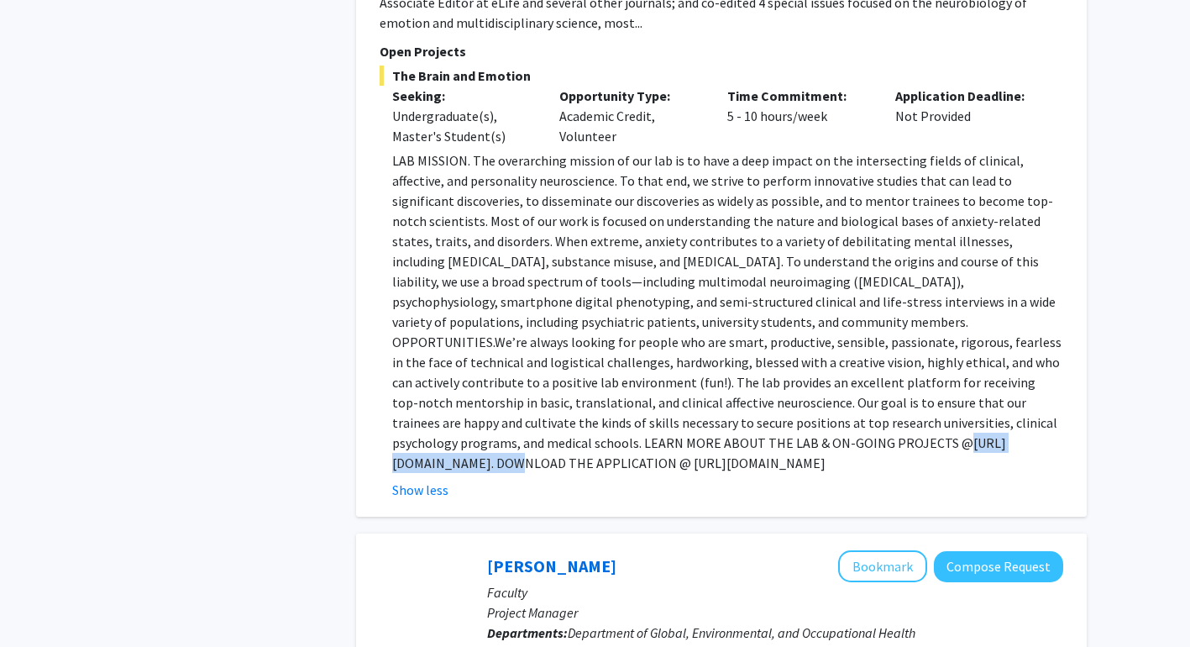
copy p "[URL][DOMAIN_NAME]"
